Goal: Contribute content

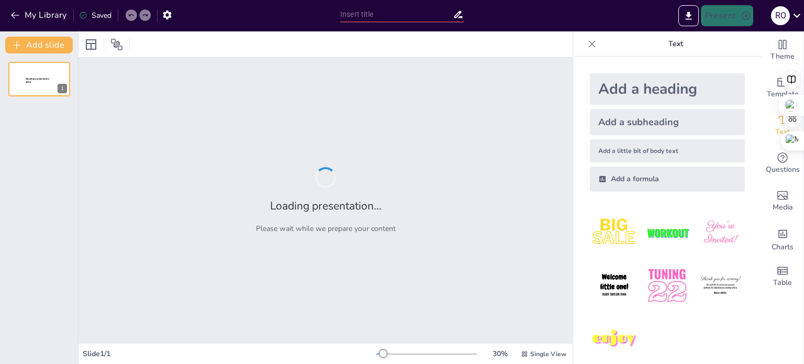
type input "Coctelería Profesional: La Clave para una Celebración Inolvidable"
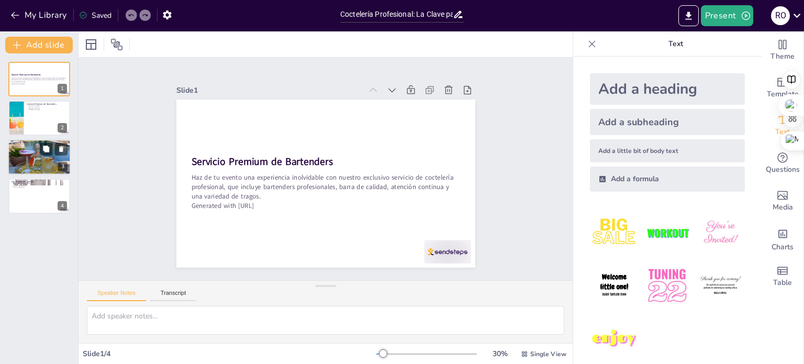
click at [26, 161] on div at bounding box center [39, 157] width 63 height 48
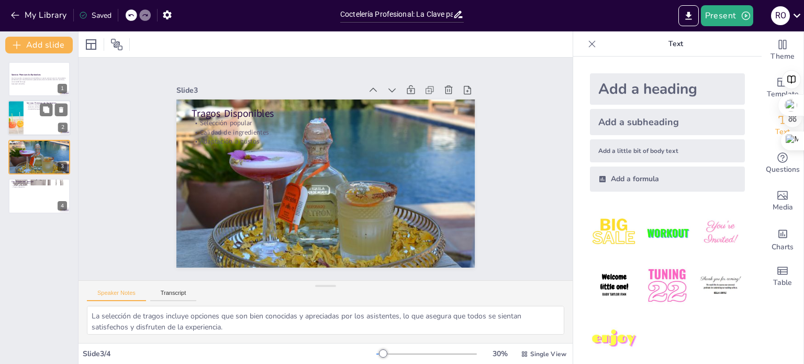
click at [36, 121] on div at bounding box center [39, 119] width 63 height 36
type textarea "Este punto resalta la integralidad del servicio que ofrecemos, asegurando que c…"
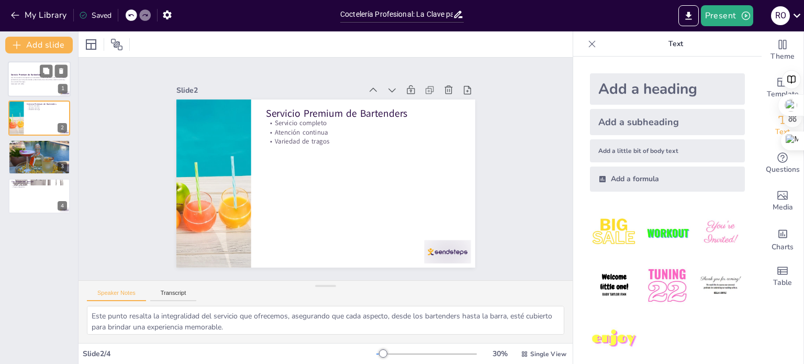
click at [34, 90] on div at bounding box center [39, 79] width 63 height 36
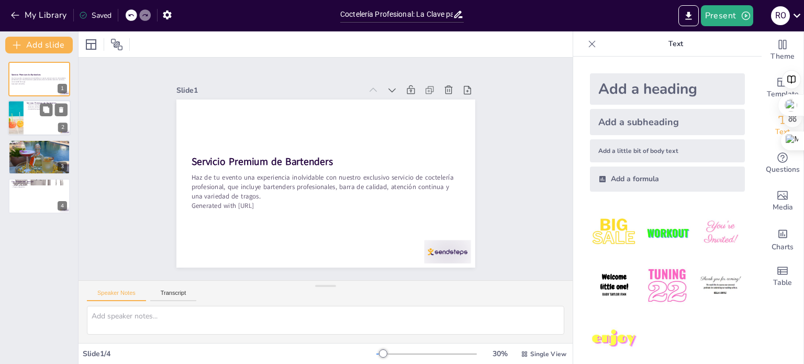
click at [36, 119] on div at bounding box center [39, 119] width 63 height 36
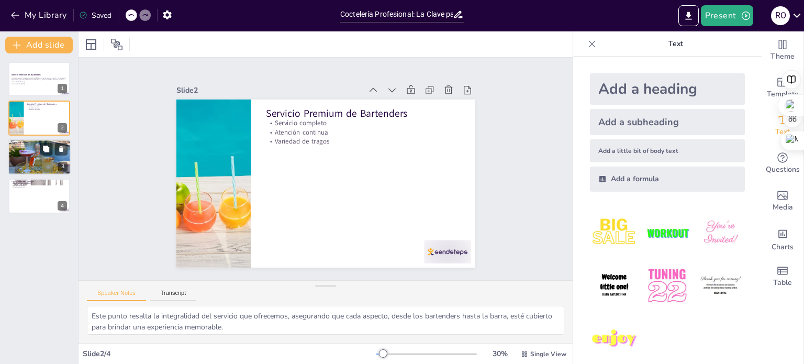
click at [39, 163] on div at bounding box center [39, 157] width 63 height 48
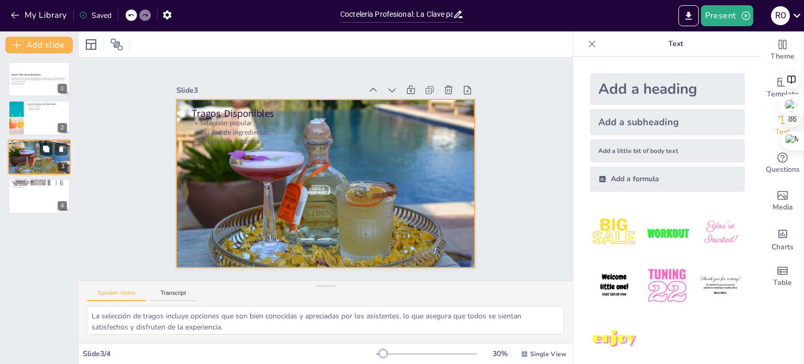
click at [19, 163] on div at bounding box center [39, 157] width 63 height 48
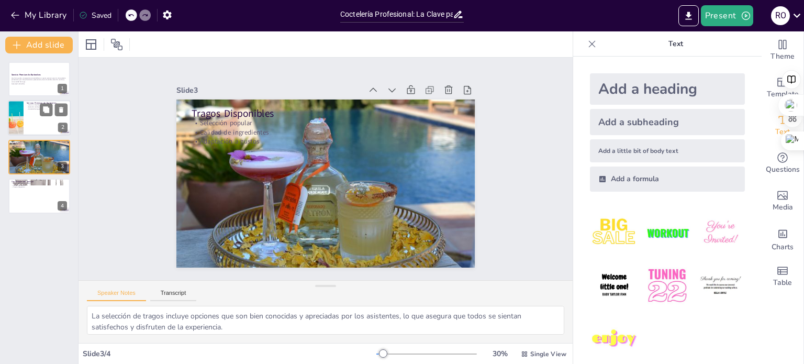
click at [25, 117] on div at bounding box center [39, 119] width 63 height 36
type textarea "Este punto resalta la integralidad del servicio que ofrecemos, asegurando que c…"
